Goal: Navigation & Orientation: Find specific page/section

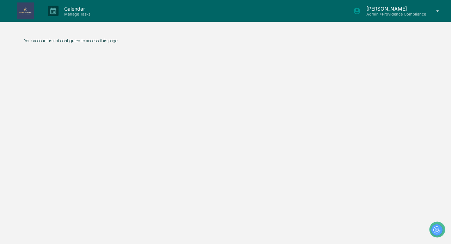
click at [23, 10] on img at bounding box center [25, 10] width 17 height 17
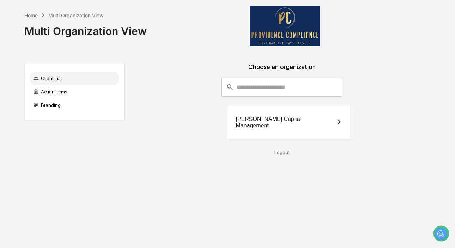
click at [278, 121] on div "[PERSON_NAME] Capital Management" at bounding box center [286, 122] width 100 height 13
